Goal: Contribute content: Contribute content

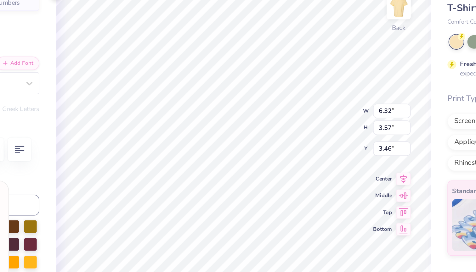
scroll to position [119, 0]
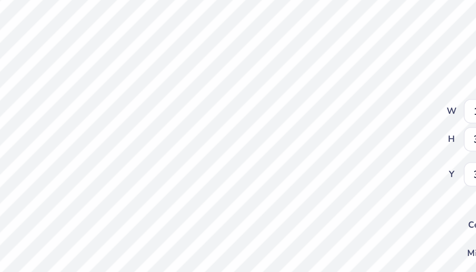
type textarea "x"
type input "3.35"
type textarea "x"
type input "4.52"
type textarea "x"
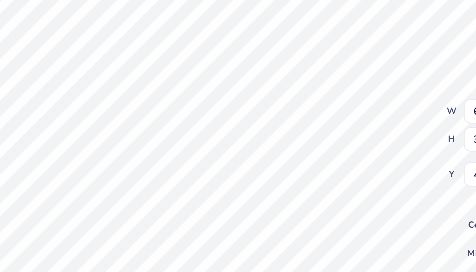
type input "6.32"
type input "3.57"
type input "8.42"
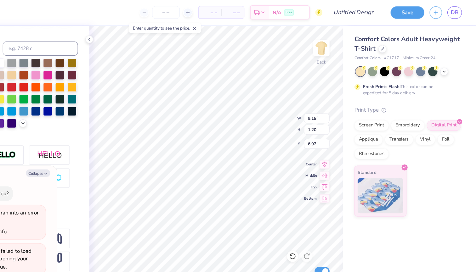
type textarea "x"
type input "3.44"
type input "0.61"
type input "8.12"
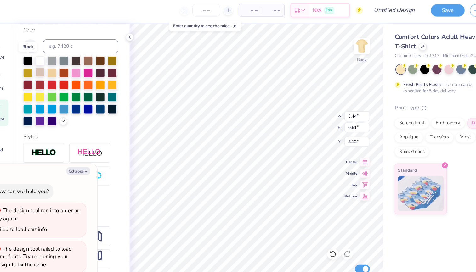
drag, startPoint x: 27, startPoint y: 54, endPoint x: 36, endPoint y: 61, distance: 11.0
click at [38, 54] on div at bounding box center [42, 56] width 8 height 8
click at [105, 154] on div "Personalized Names Personalized Numbers Text Tool Add Font Font a Antara Distan…" at bounding box center [80, 147] width 105 height 249
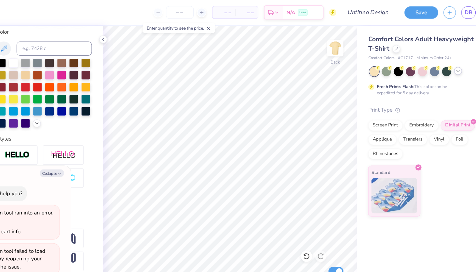
click at [445, 61] on icon at bounding box center [447, 62] width 5 height 5
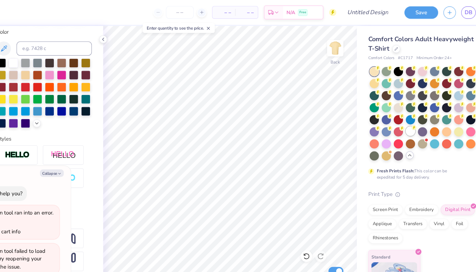
click at [401, 115] on div at bounding box center [405, 116] width 8 height 8
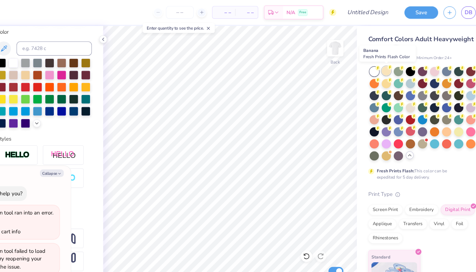
click at [380, 63] on div at bounding box center [384, 63] width 8 height 8
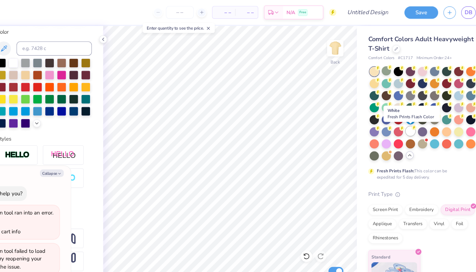
click at [401, 117] on div at bounding box center [405, 116] width 8 height 8
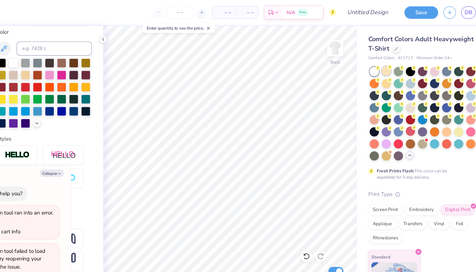
click at [380, 65] on div at bounding box center [384, 63] width 8 height 8
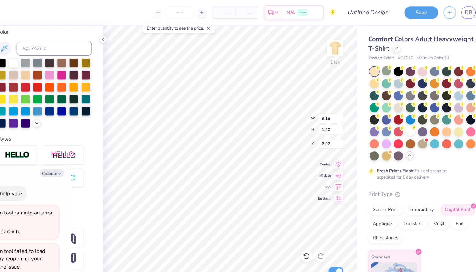
type textarea "x"
type input "3.44"
type input "0.61"
type input "8.12"
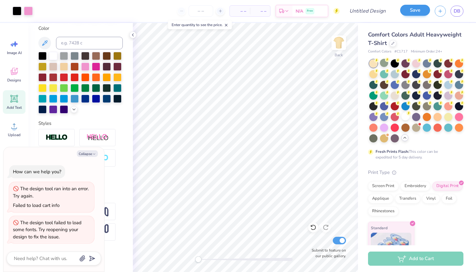
click at [417, 11] on button "Save" at bounding box center [415, 10] width 30 height 11
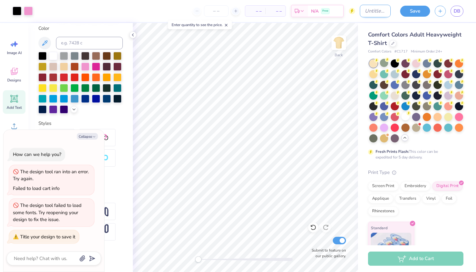
type textarea "x"
click at [368, 13] on input "Design Title" at bounding box center [375, 11] width 31 height 13
type input "c"
type textarea "x"
type input "ci"
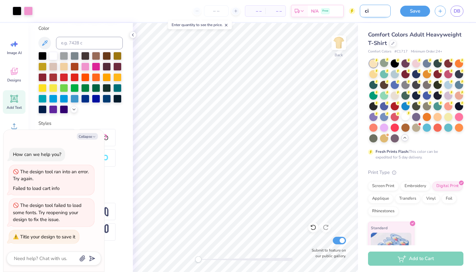
type textarea "x"
type input "cit"
type textarea "x"
type input "city"
type textarea "x"
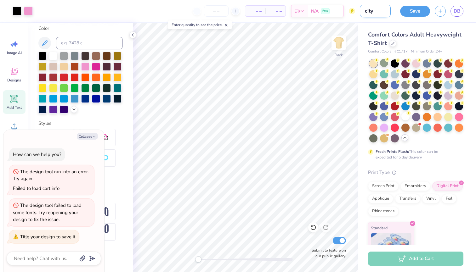
type input "city"
type textarea "x"
type input "city"
click at [98, 64] on div at bounding box center [96, 66] width 8 height 8
type textarea "x"
